Goal: Communication & Community: Participate in discussion

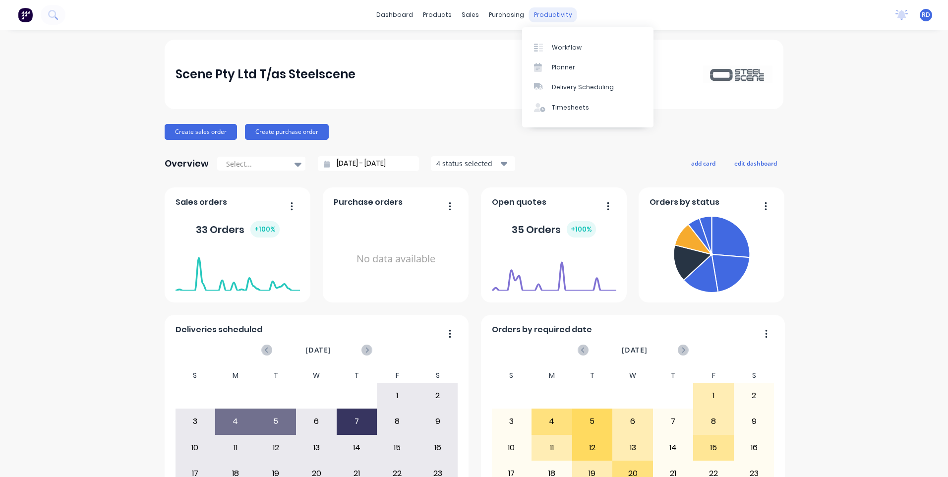
click at [540, 16] on div "productivity" at bounding box center [553, 14] width 48 height 15
click at [555, 46] on div "Workflow" at bounding box center [567, 47] width 30 height 9
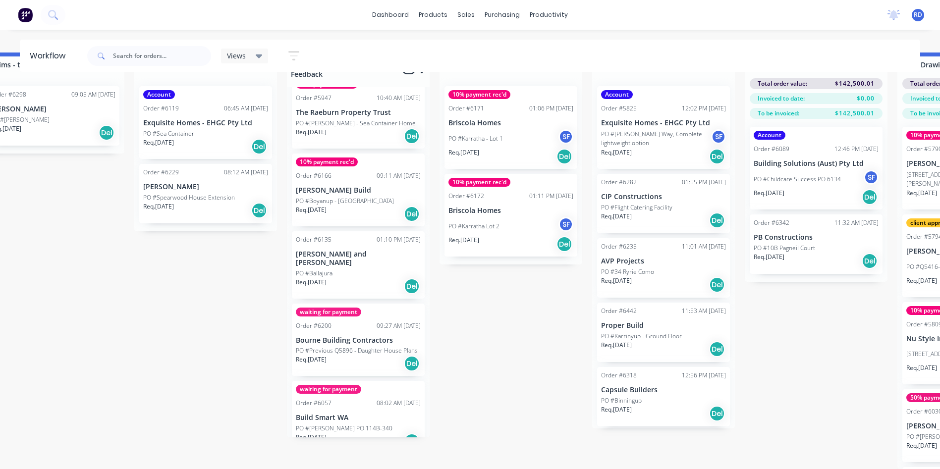
scroll to position [735, 0]
click at [355, 346] on p "PO #Previous Q5896 - Daughter House Plans" at bounding box center [357, 350] width 122 height 9
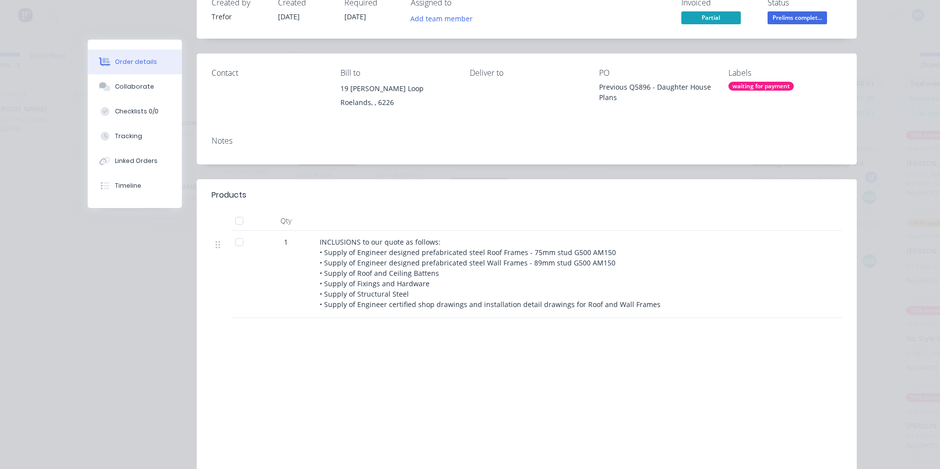
scroll to position [137, 0]
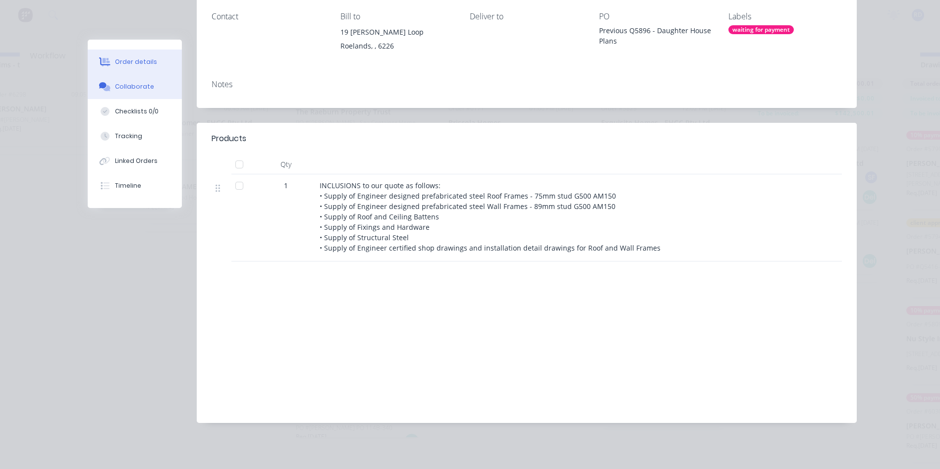
click at [130, 86] on div "Collaborate" at bounding box center [134, 86] width 39 height 9
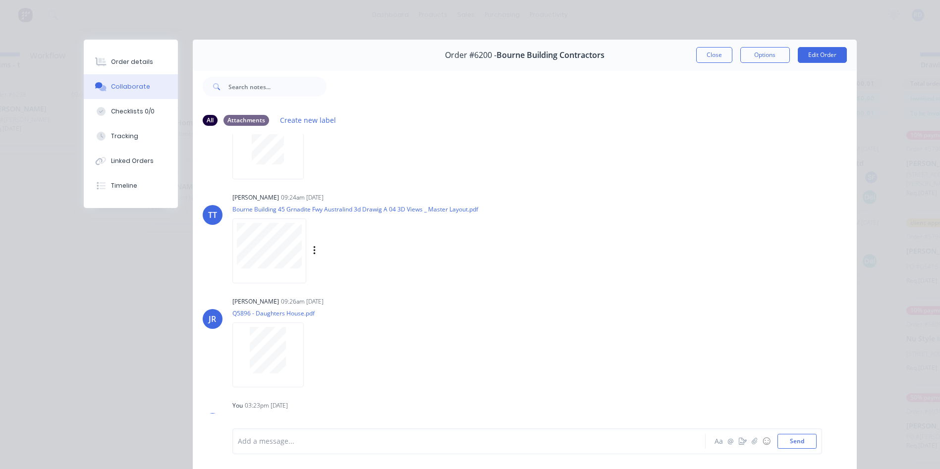
scroll to position [53, 0]
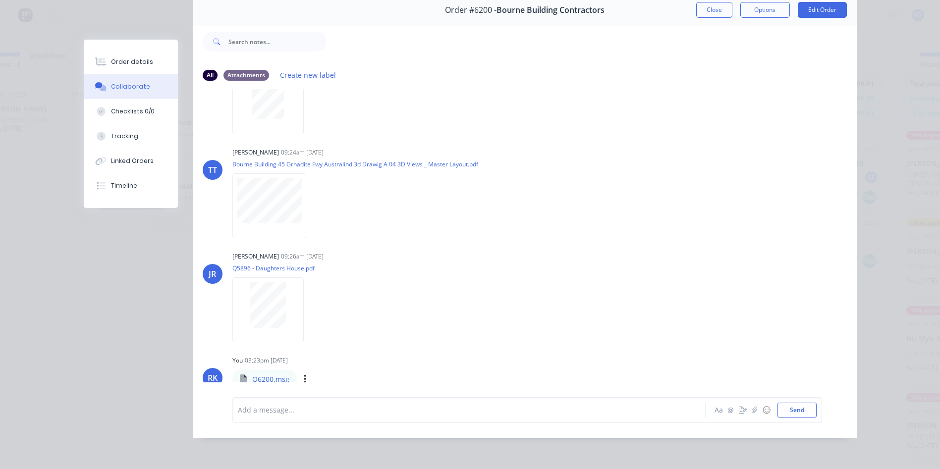
click at [240, 375] on icon at bounding box center [243, 380] width 7 height 10
click at [304, 374] on icon "button" at bounding box center [305, 379] width 3 height 11
click at [318, 421] on div "Add a message... Aa @ ☺ Send" at bounding box center [527, 410] width 590 height 26
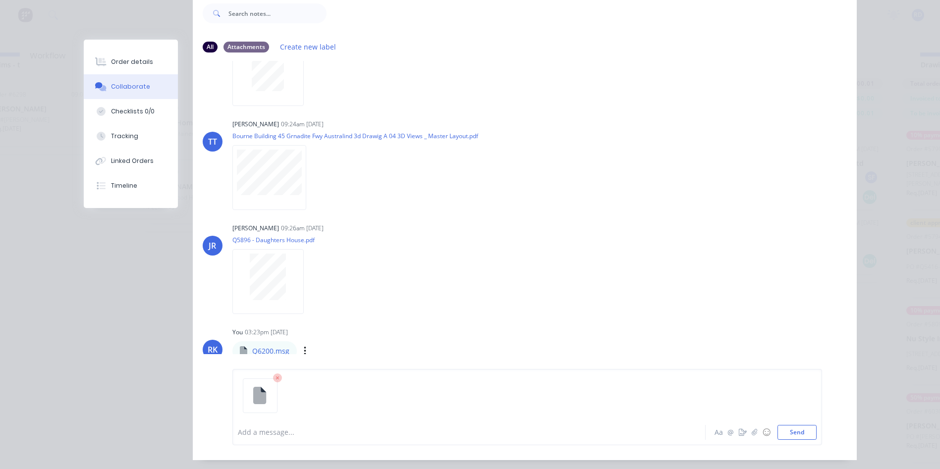
scroll to position [103, 0]
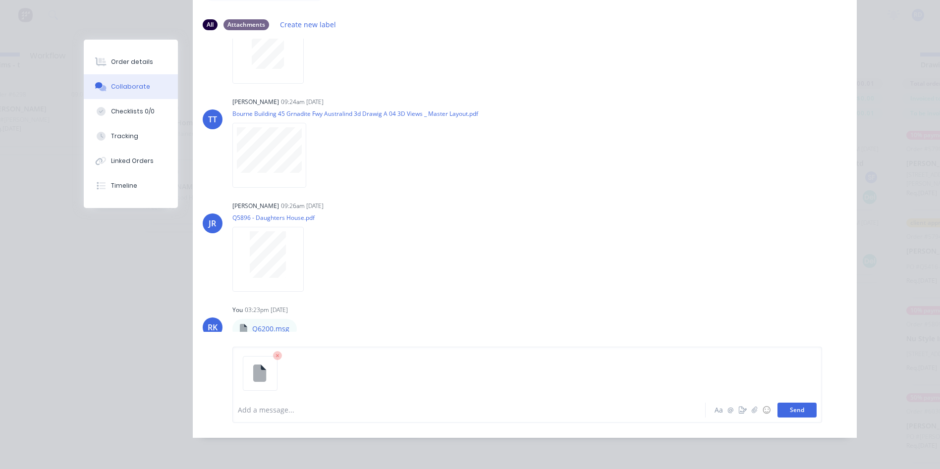
click at [792, 416] on button "Send" at bounding box center [797, 410] width 39 height 15
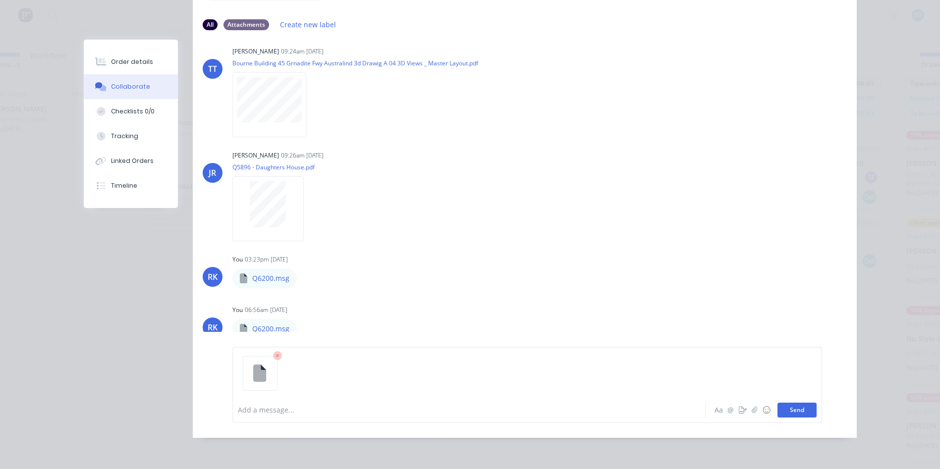
click at [798, 412] on button "Send" at bounding box center [797, 410] width 39 height 15
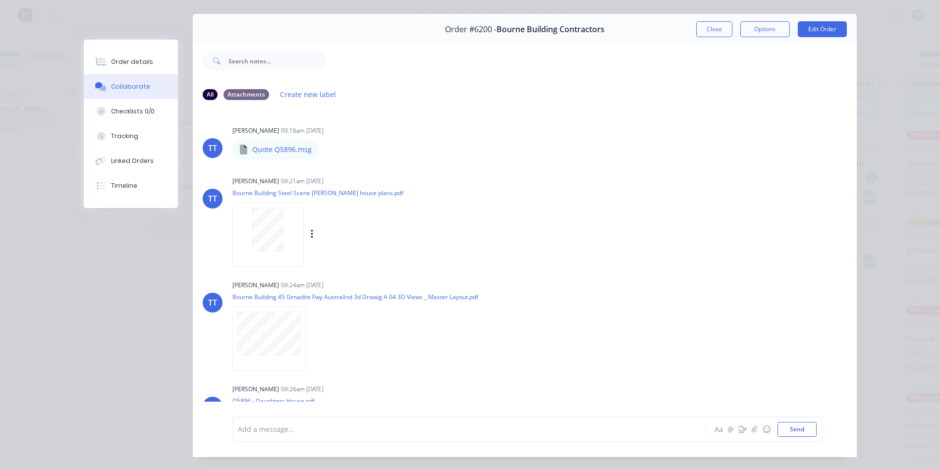
scroll to position [0, 0]
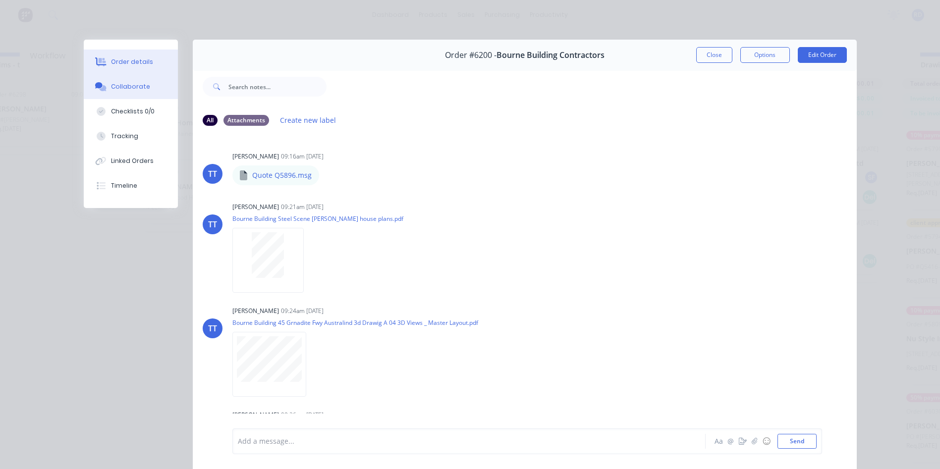
click at [133, 64] on div "Order details" at bounding box center [132, 61] width 42 height 9
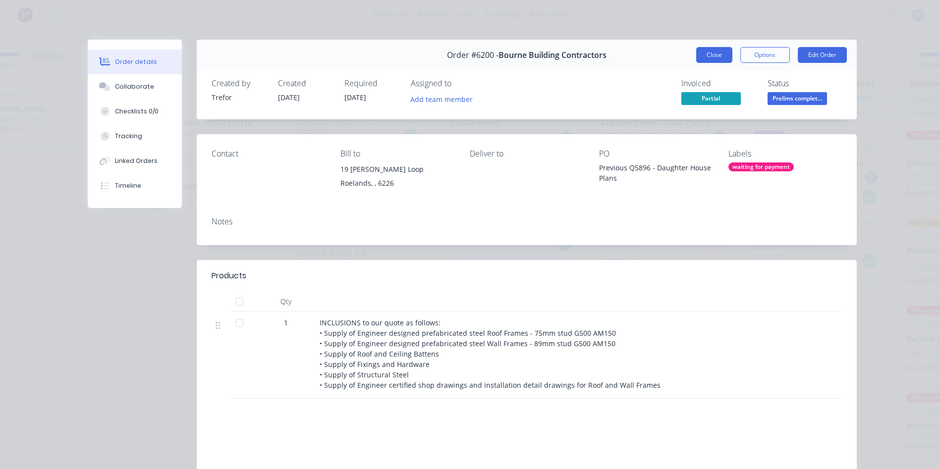
click at [717, 57] on button "Close" at bounding box center [714, 55] width 36 height 16
